Goal: Information Seeking & Learning: Learn about a topic

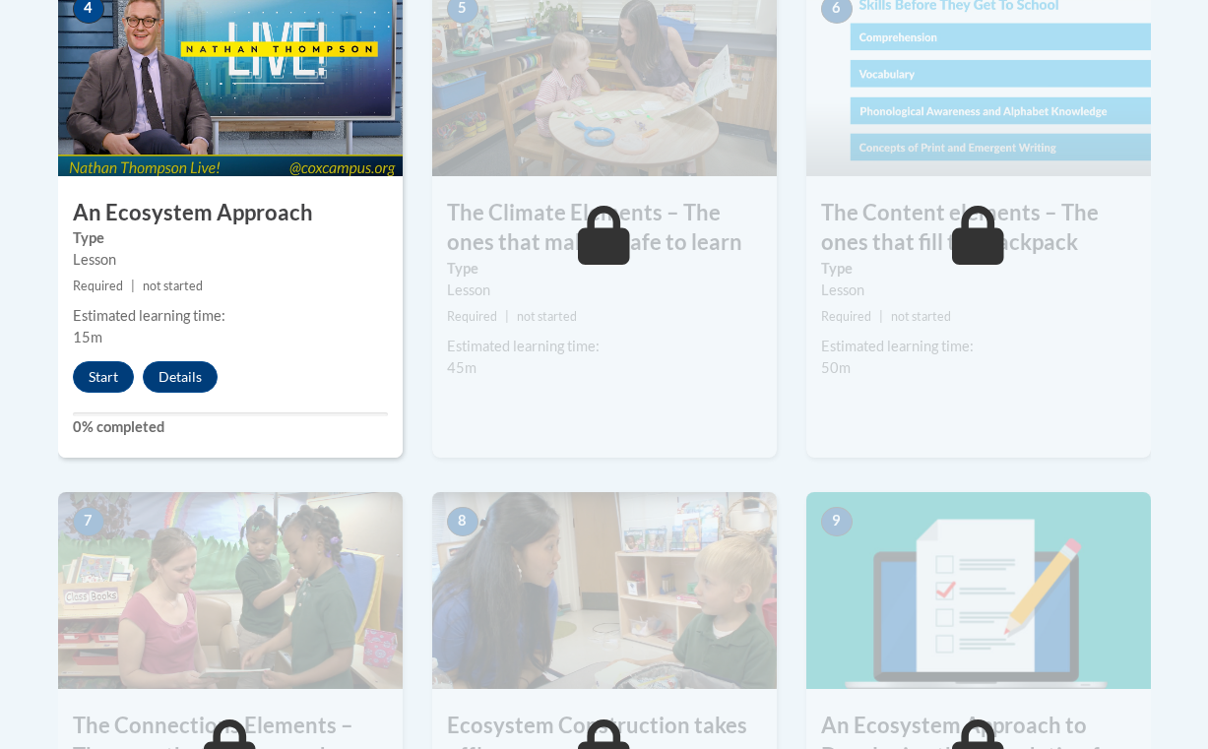
scroll to position [1331, 0]
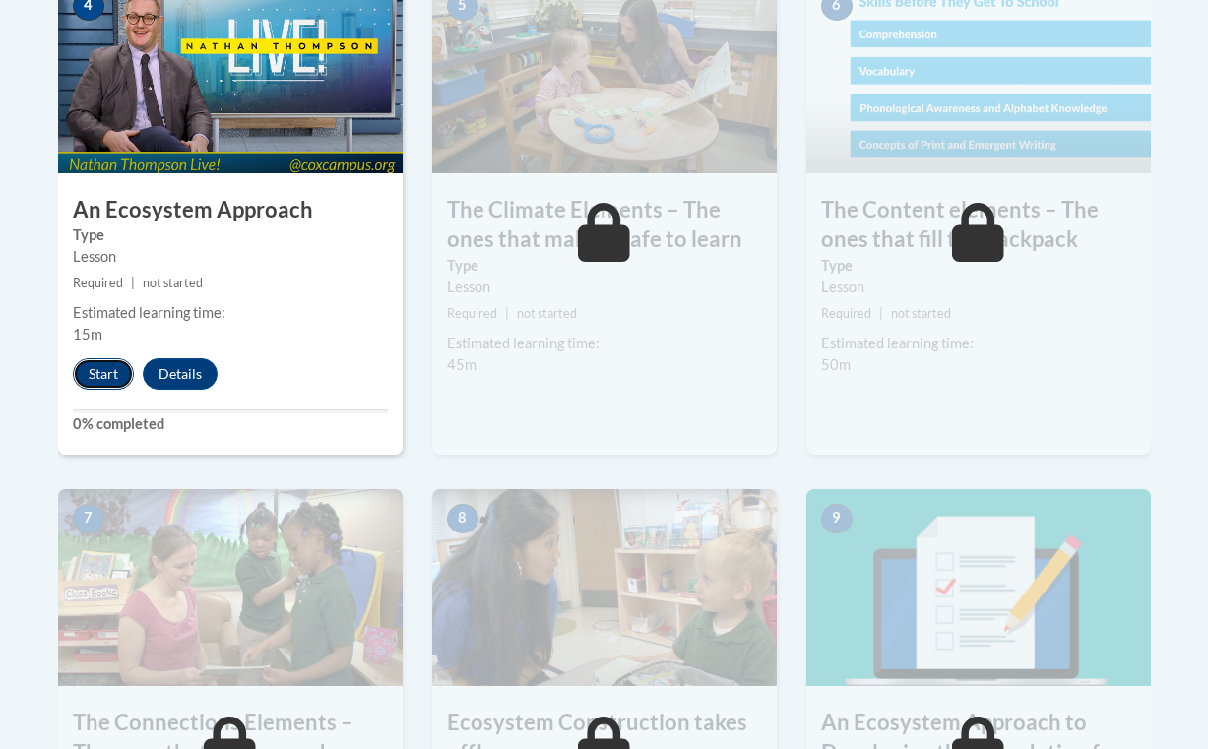
click at [118, 373] on button "Start" at bounding box center [103, 374] width 61 height 32
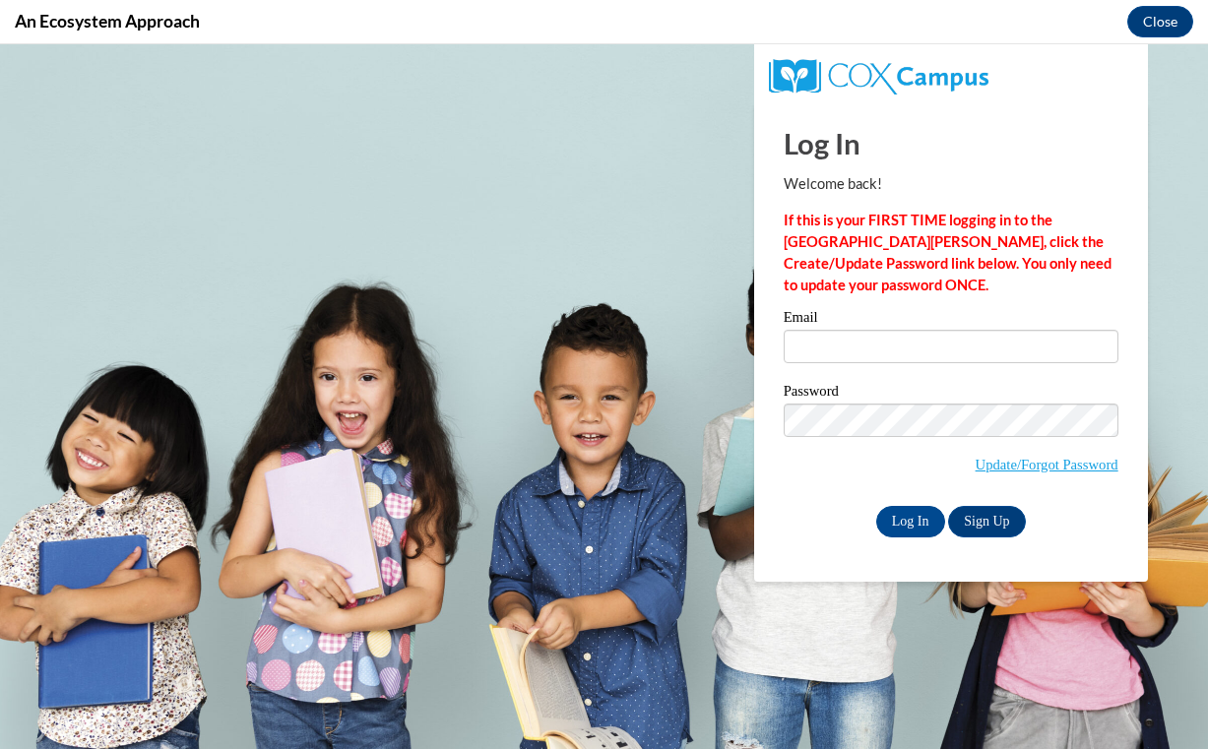
scroll to position [0, 0]
type input "miranda.gladney@yahoo.com"
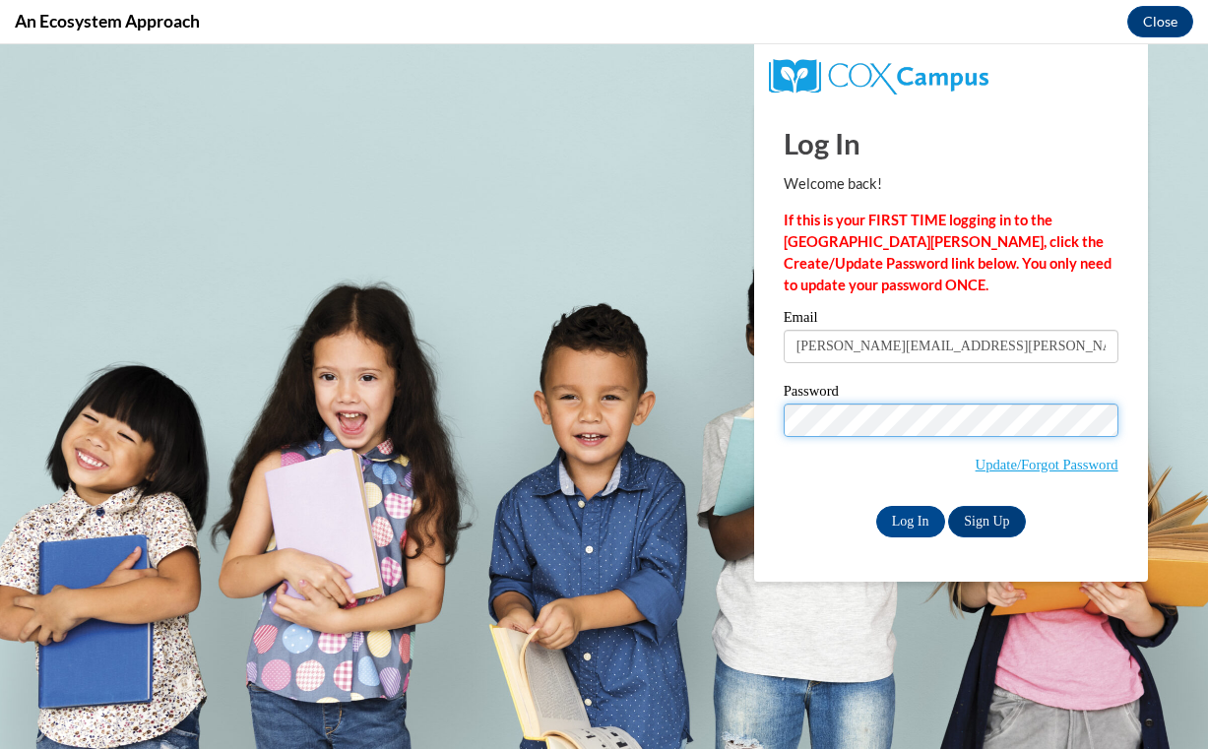
click at [876, 506] on input "Log In" at bounding box center [910, 522] width 69 height 32
